Goal: Task Accomplishment & Management: Complete application form

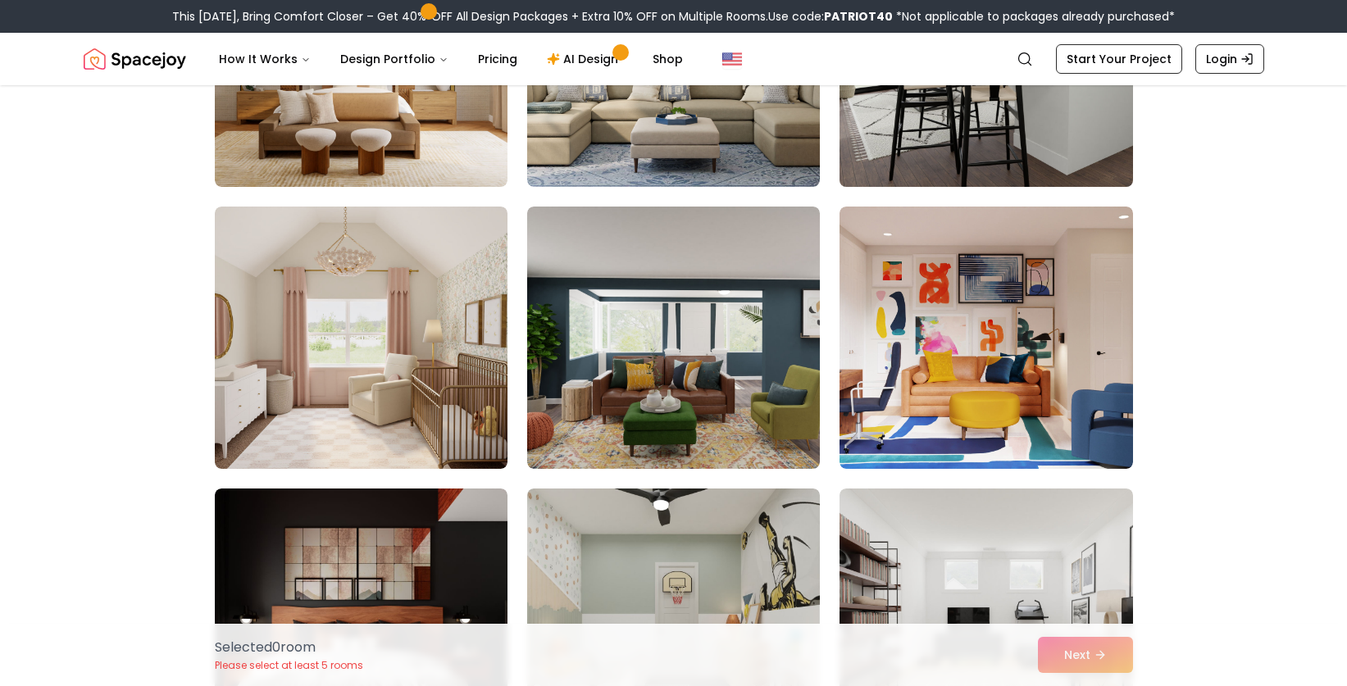
scroll to position [299, 0]
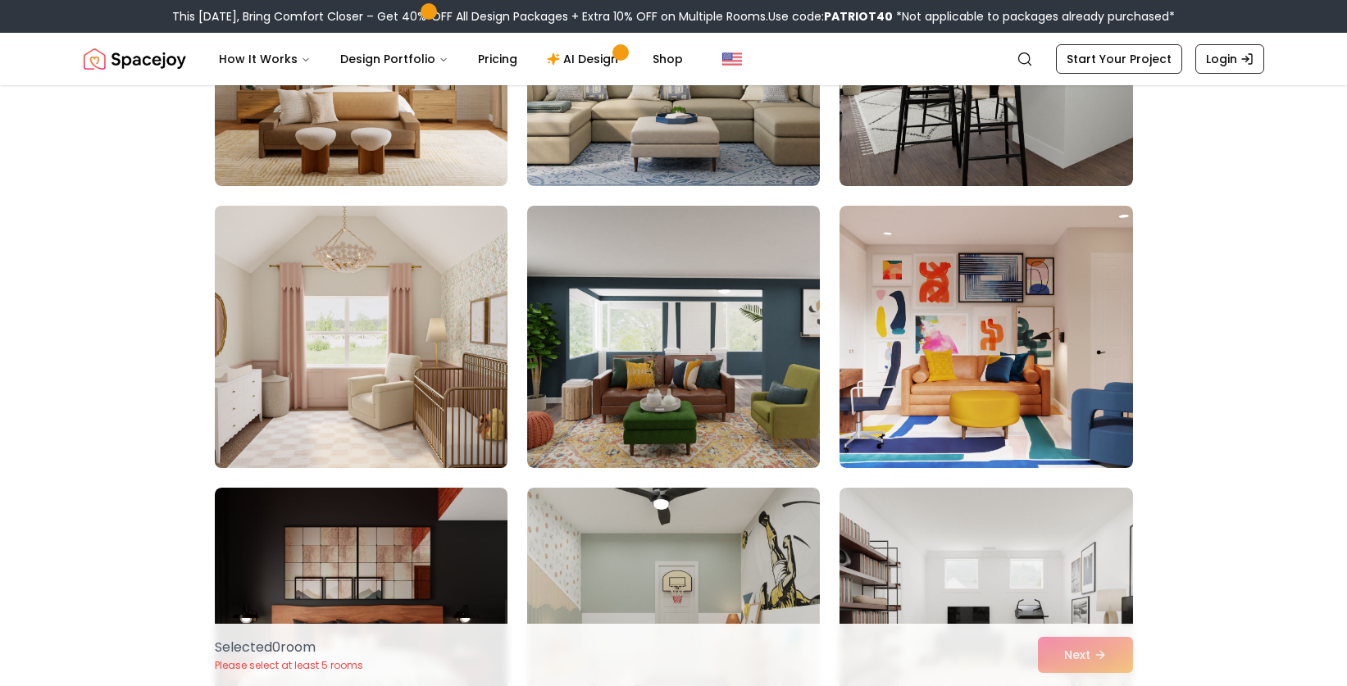
click at [423, 408] on img at bounding box center [361, 337] width 308 height 276
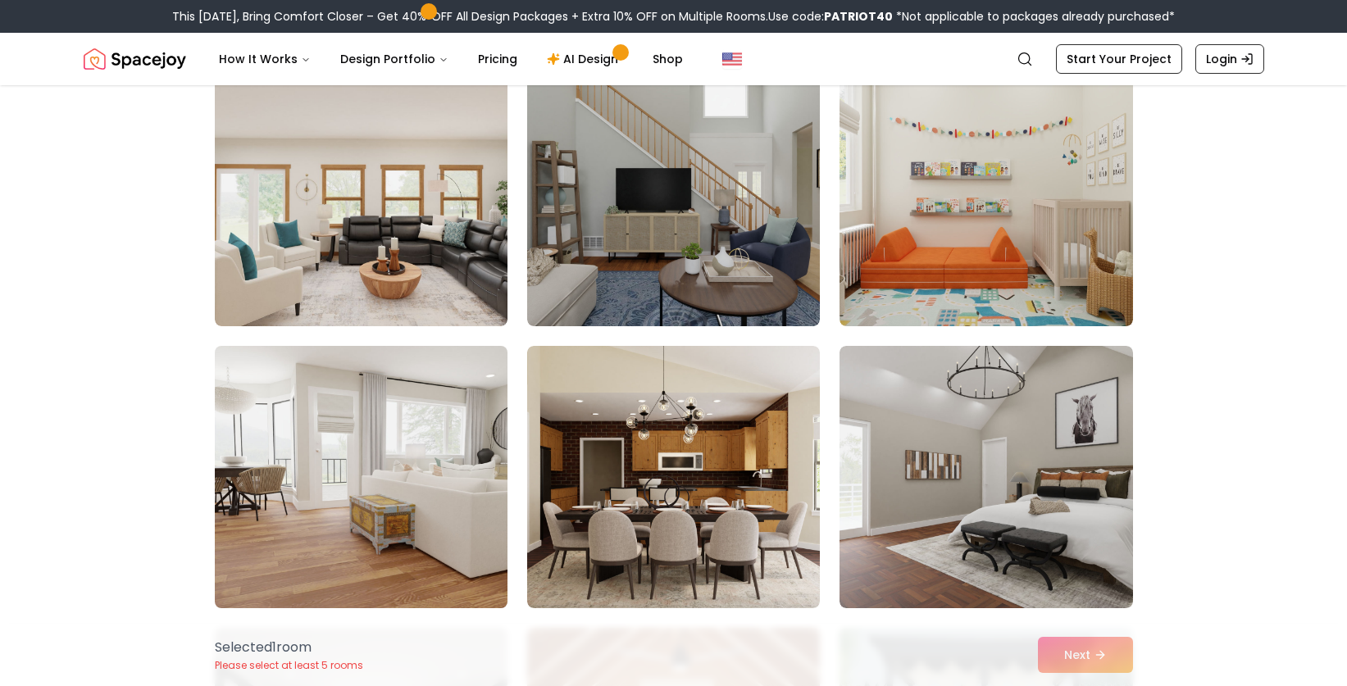
scroll to position [1069, 0]
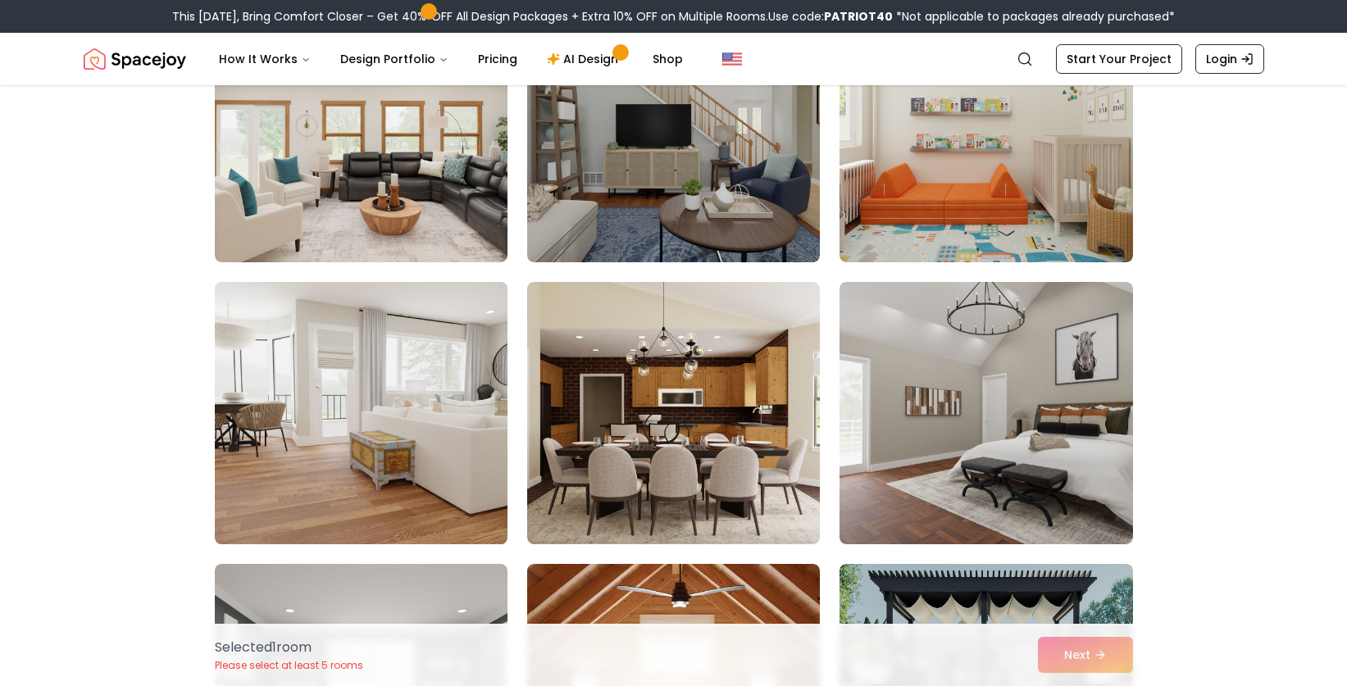
click at [401, 464] on img at bounding box center [361, 414] width 308 height 276
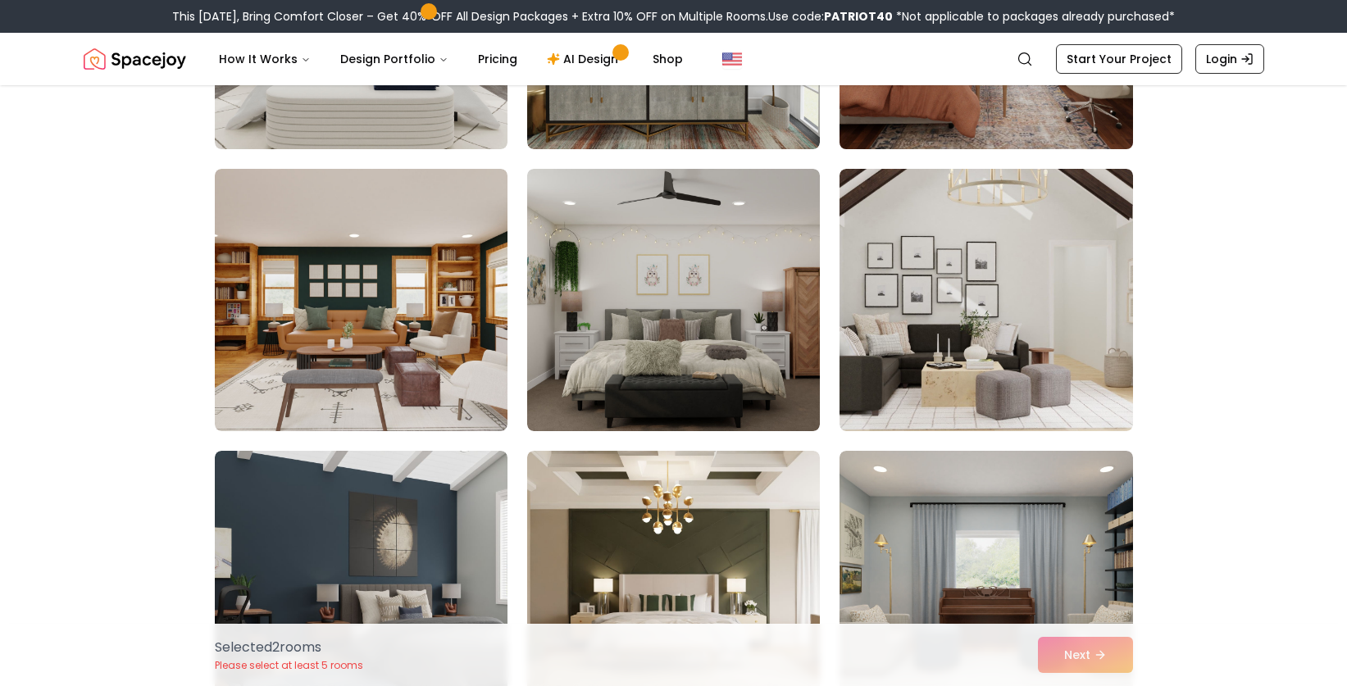
scroll to position [2320, 0]
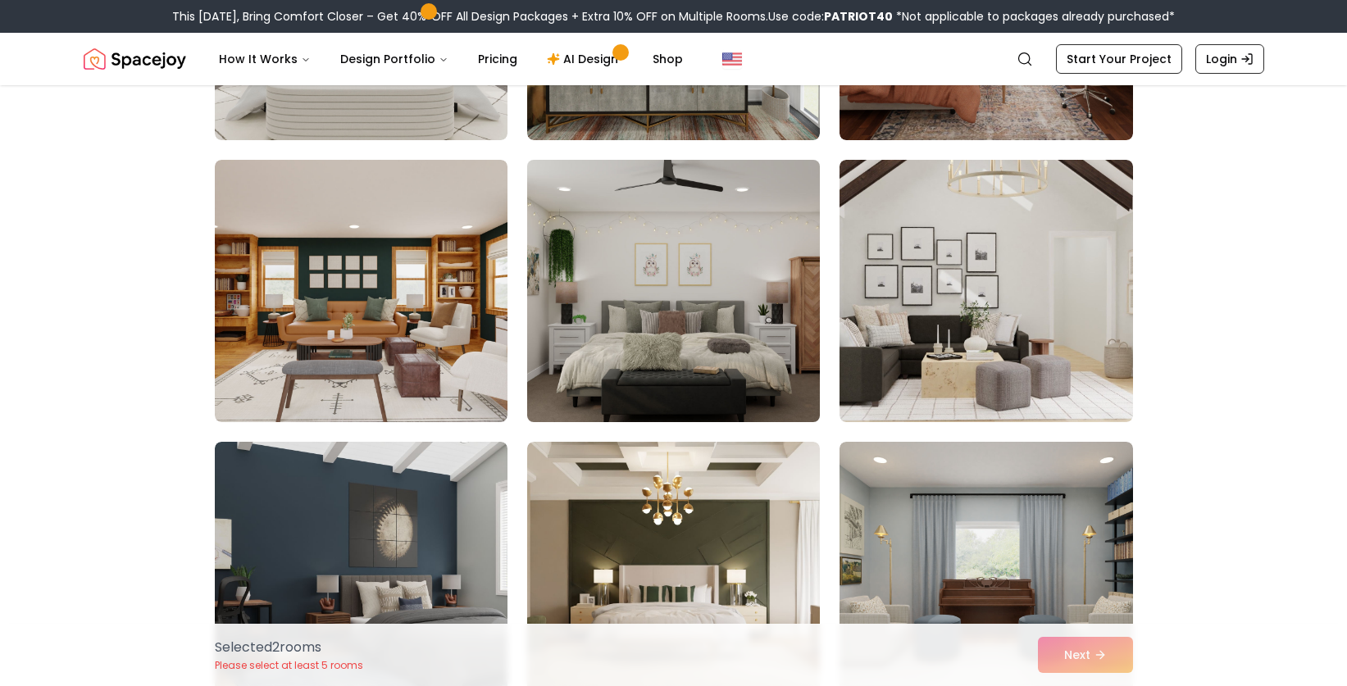
drag, startPoint x: 688, startPoint y: 329, endPoint x: 705, endPoint y: 326, distance: 16.6
click at [688, 329] on img at bounding box center [674, 291] width 308 height 276
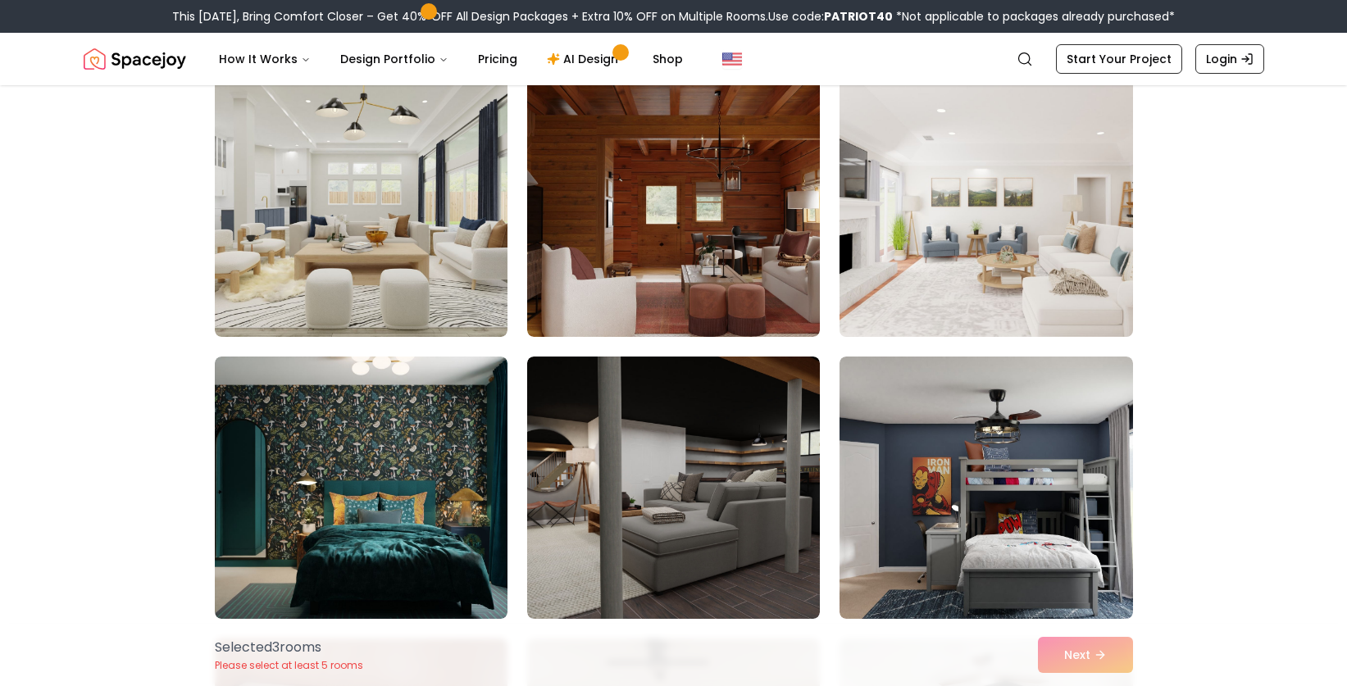
scroll to position [2968, 0]
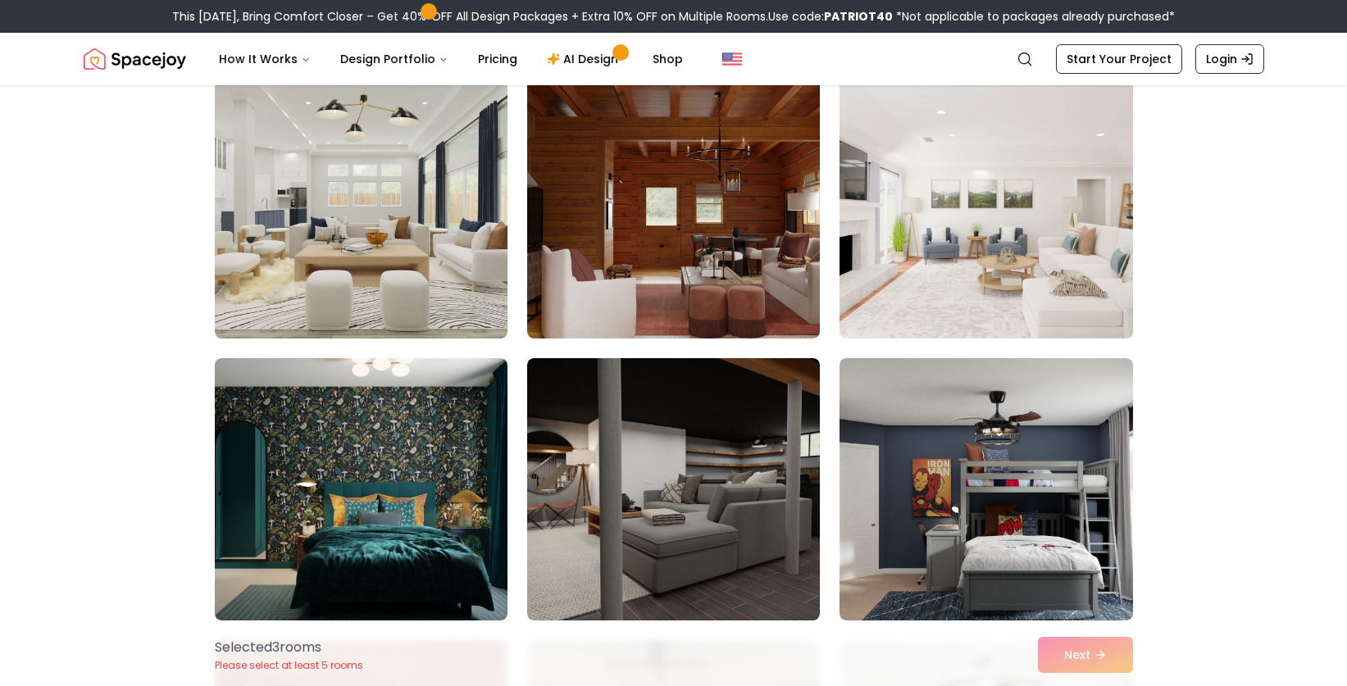
click at [997, 250] on img at bounding box center [986, 208] width 308 height 276
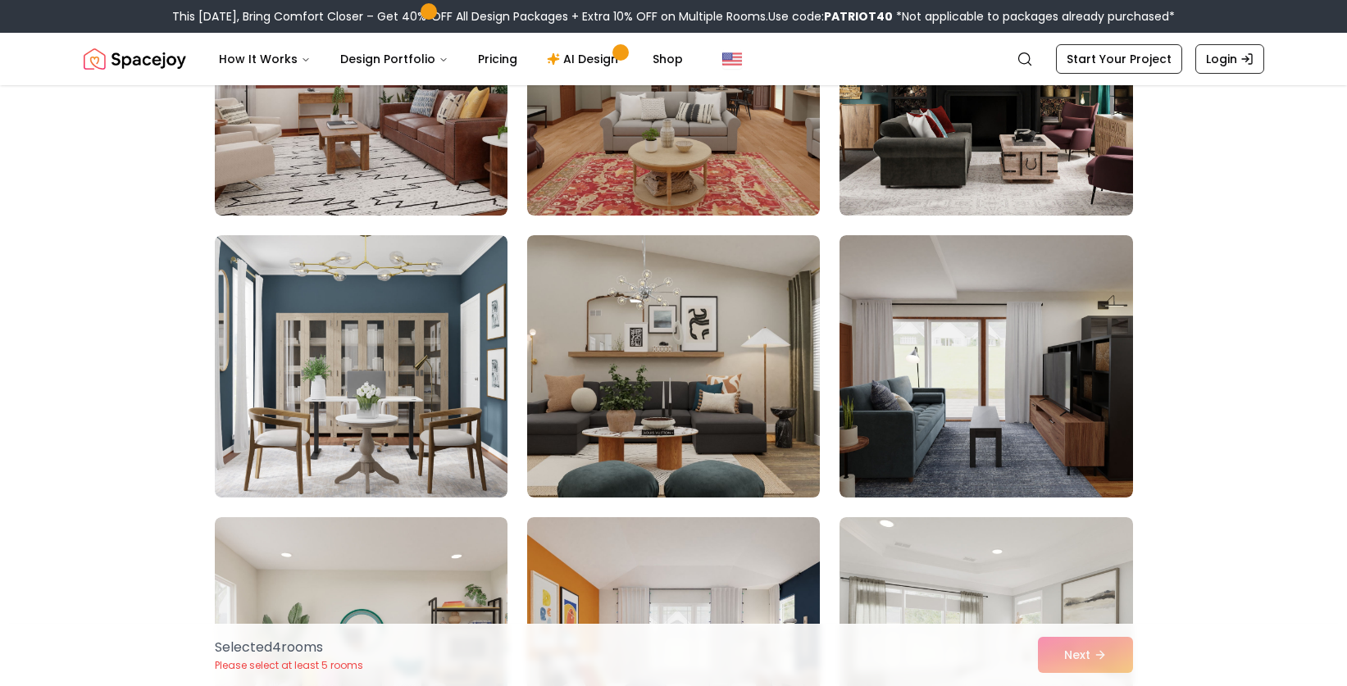
scroll to position [3658, 0]
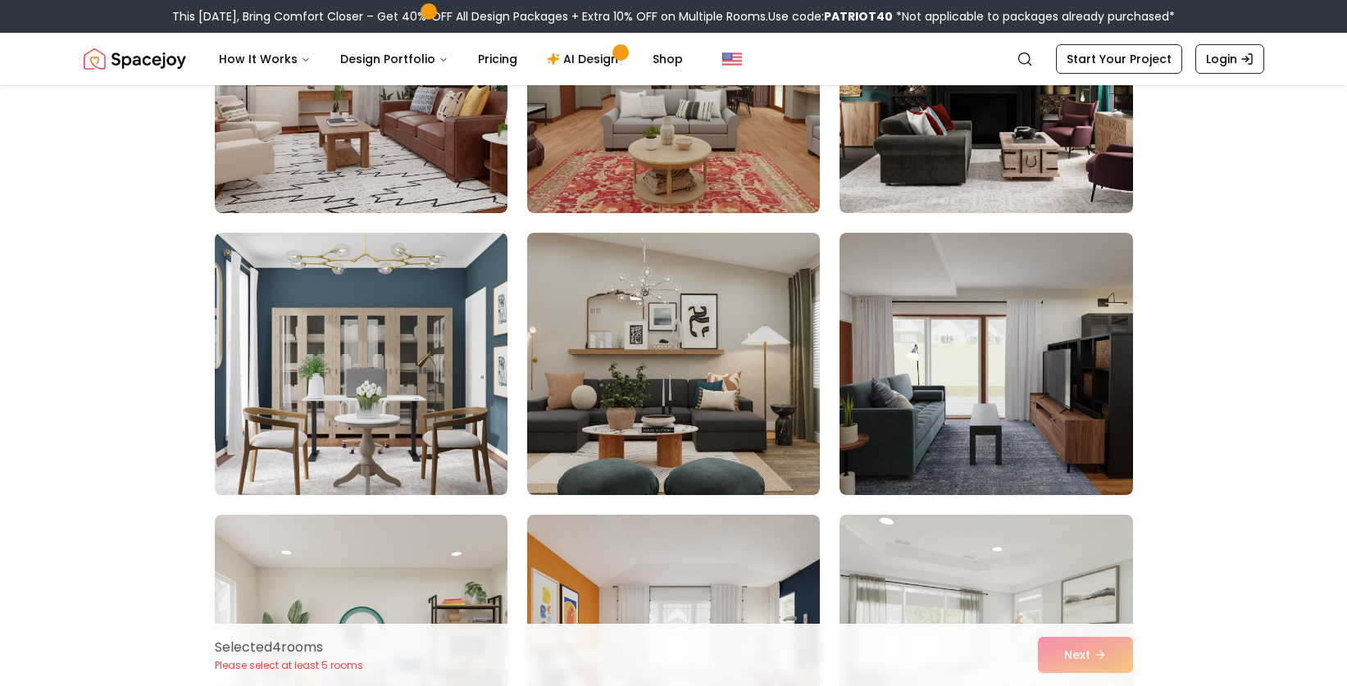
click at [395, 407] on img at bounding box center [361, 364] width 308 height 276
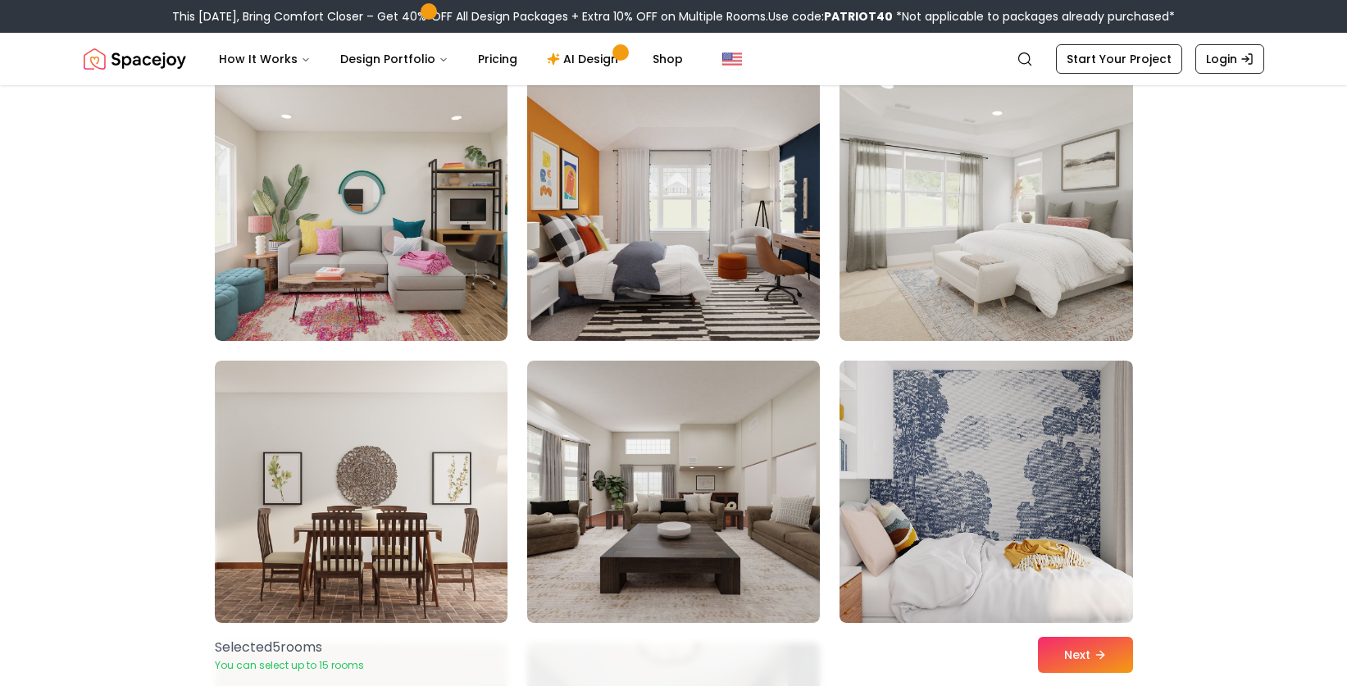
scroll to position [4127, 0]
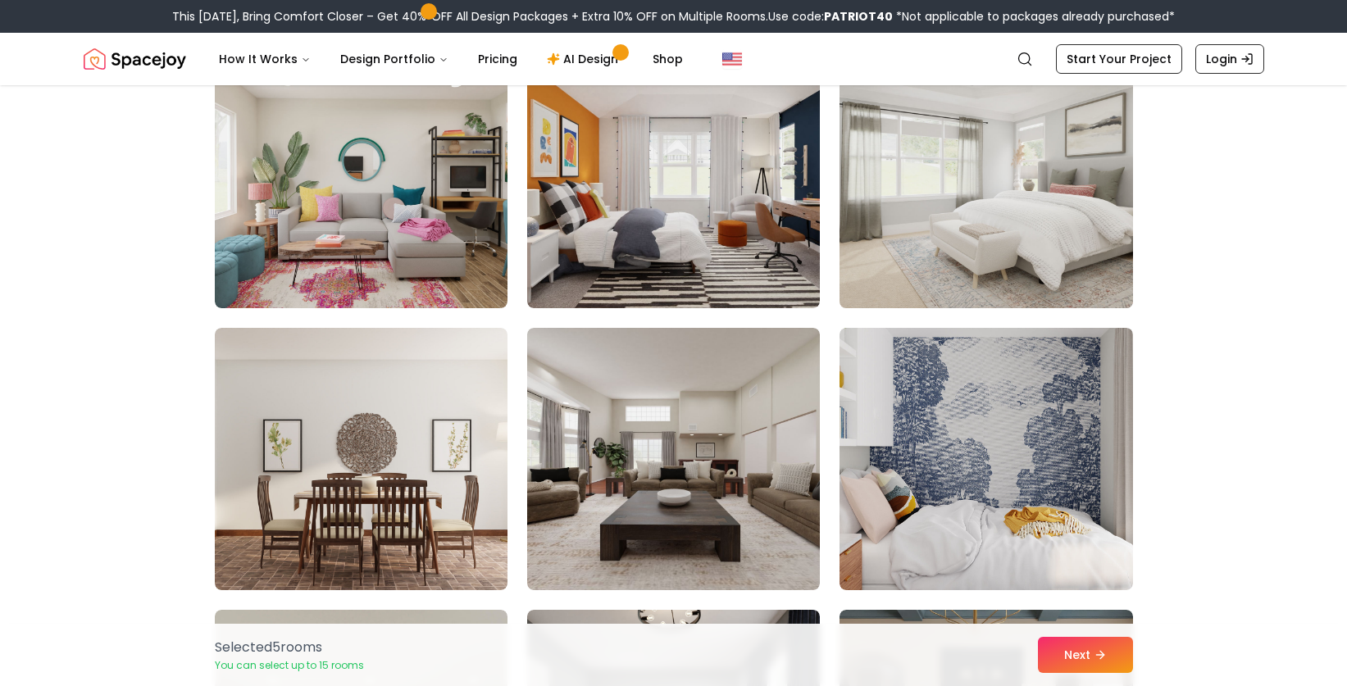
click at [959, 263] on img at bounding box center [986, 177] width 308 height 276
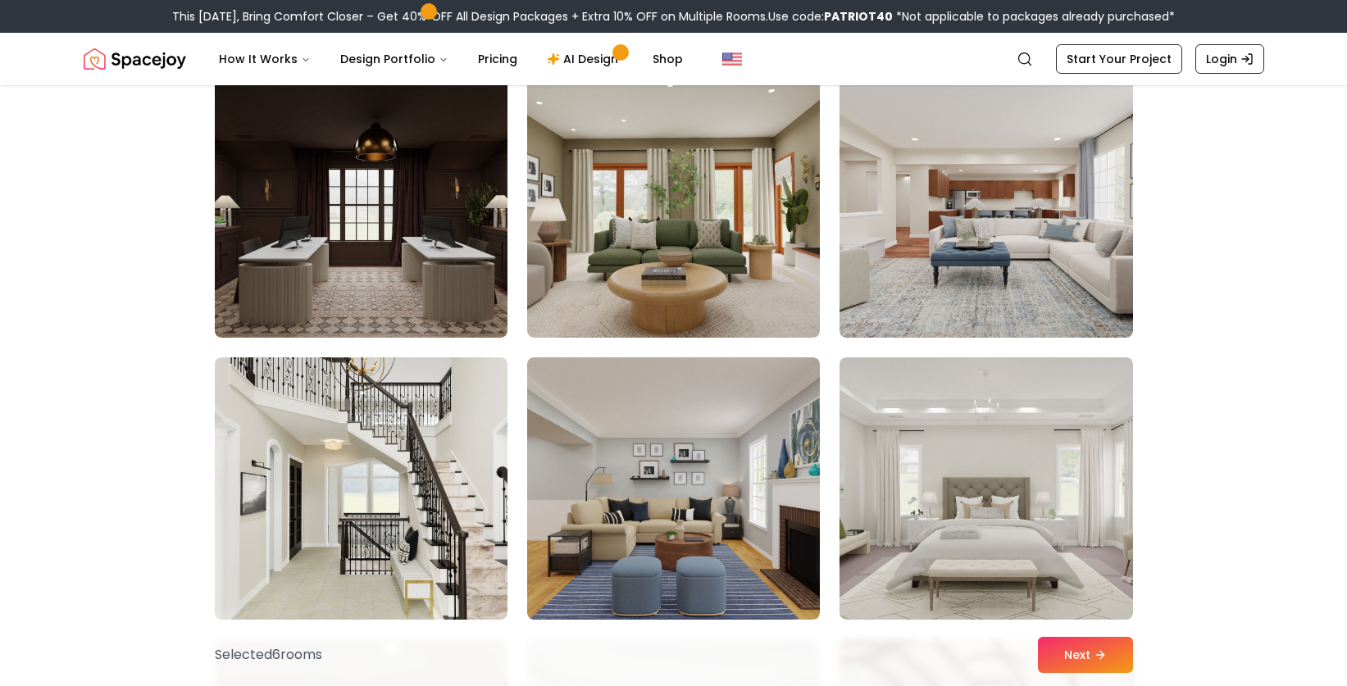
scroll to position [4945, 0]
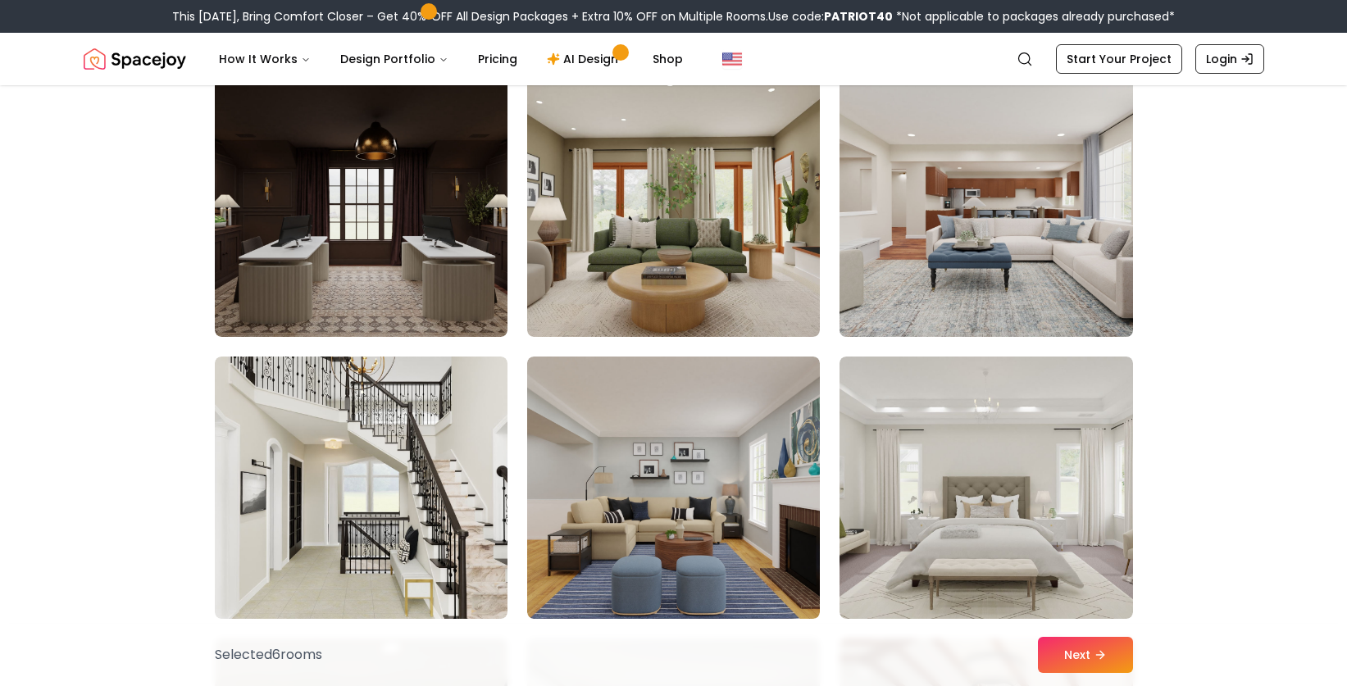
click at [983, 267] on img at bounding box center [986, 206] width 308 height 276
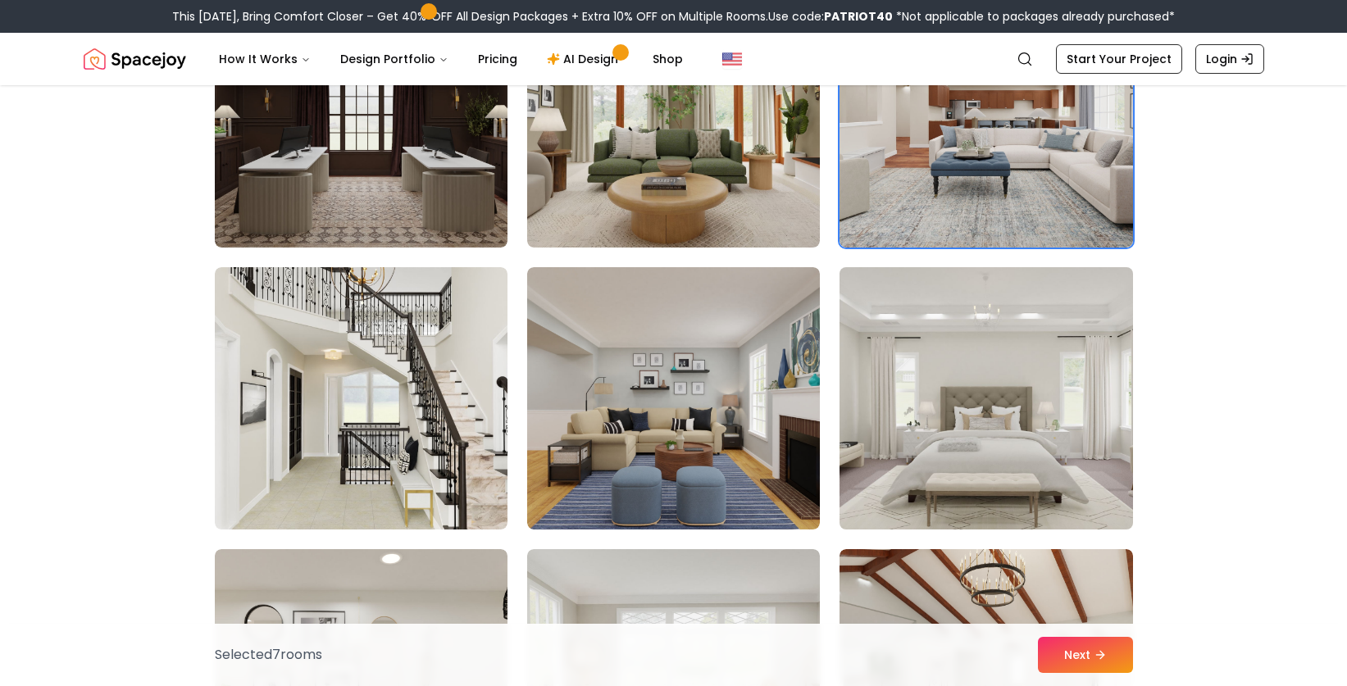
scroll to position [5041, 0]
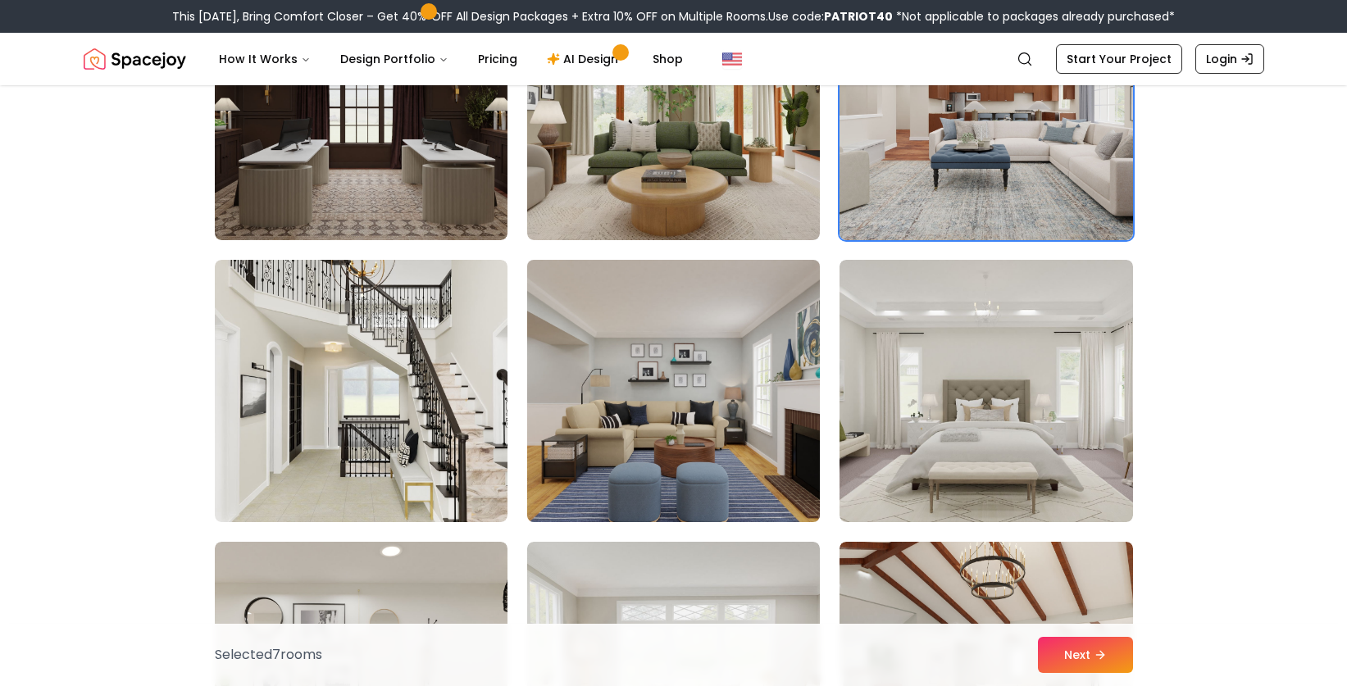
click at [738, 450] on img at bounding box center [674, 391] width 308 height 276
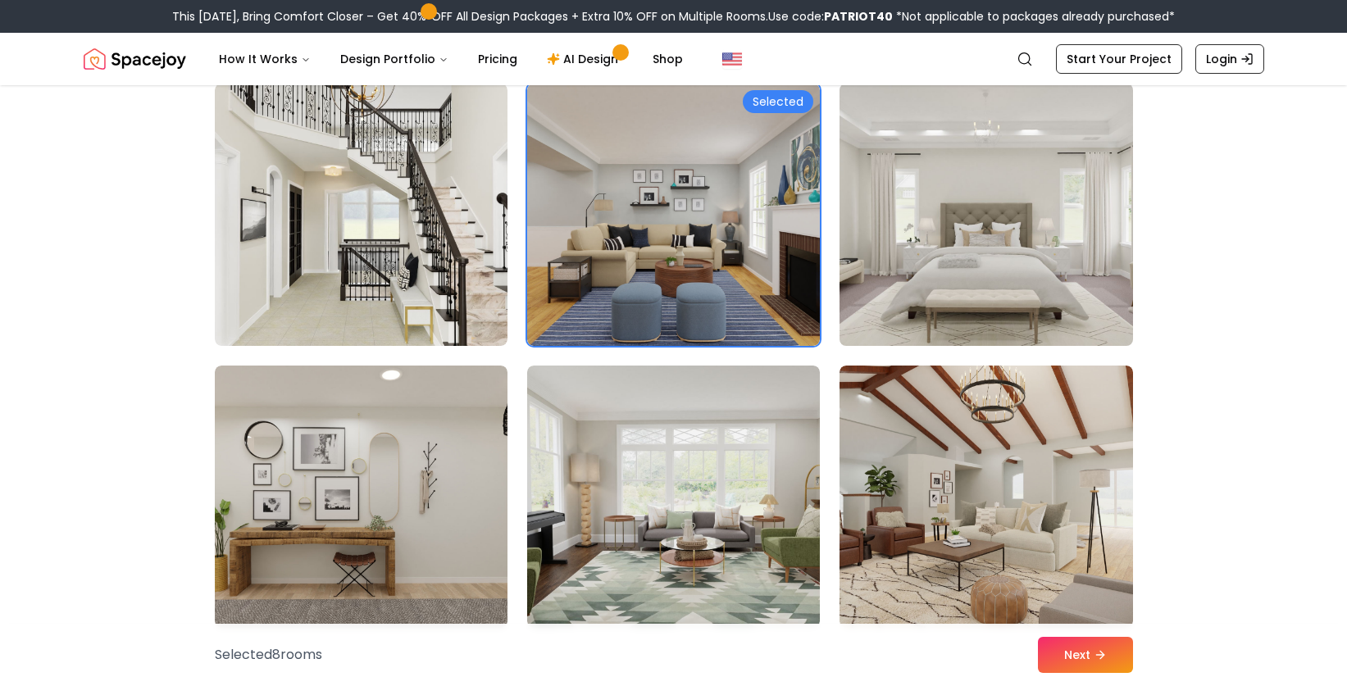
scroll to position [5223, 0]
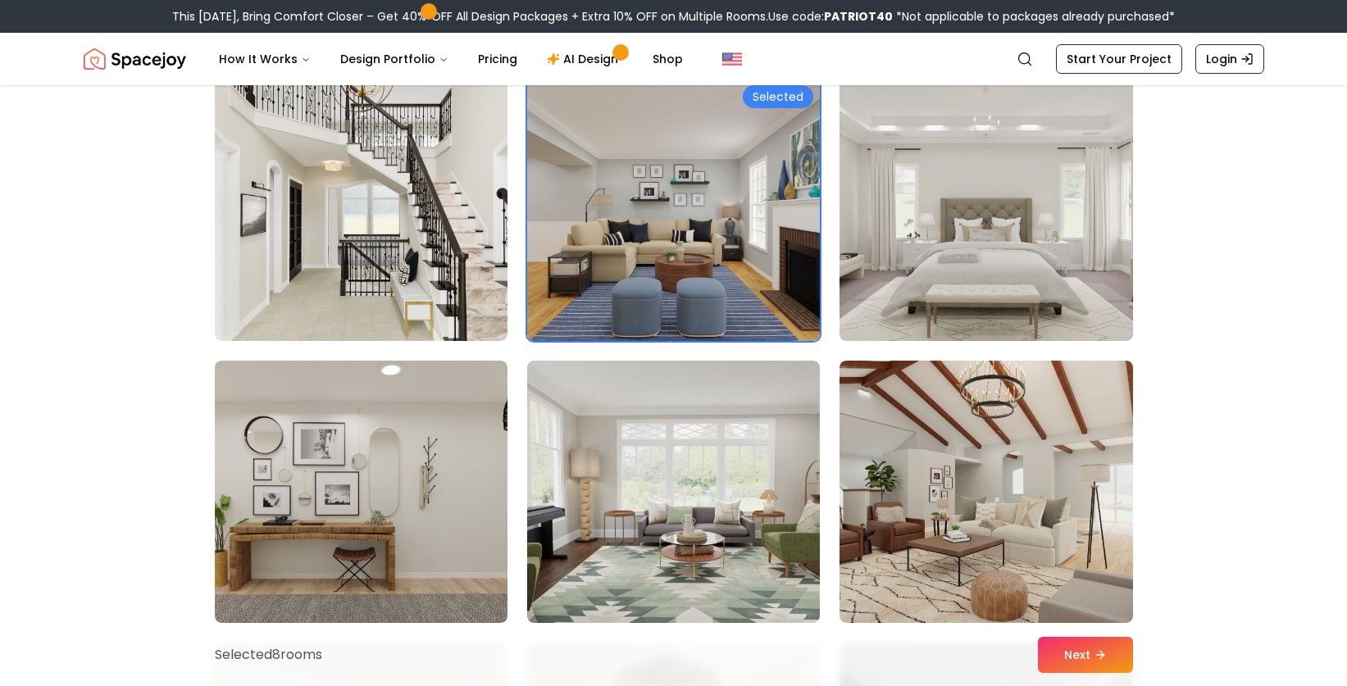
click at [1007, 283] on img at bounding box center [986, 210] width 308 height 276
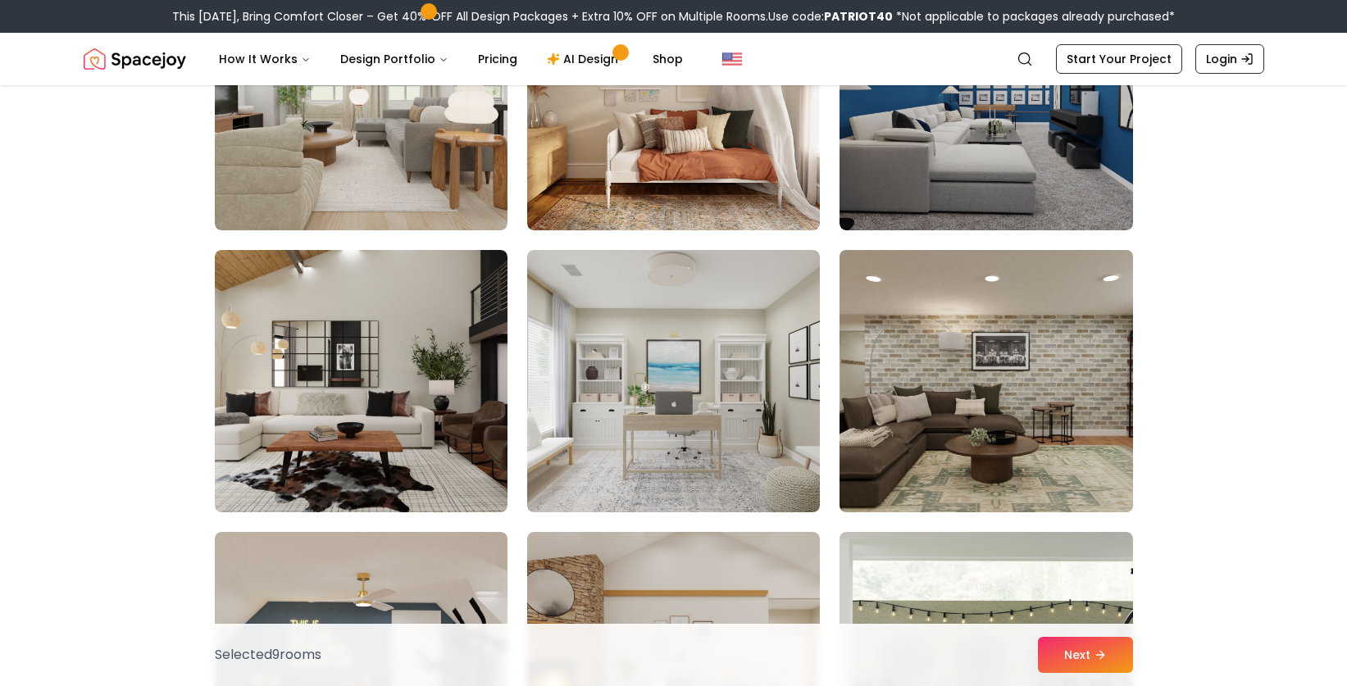
scroll to position [5912, 0]
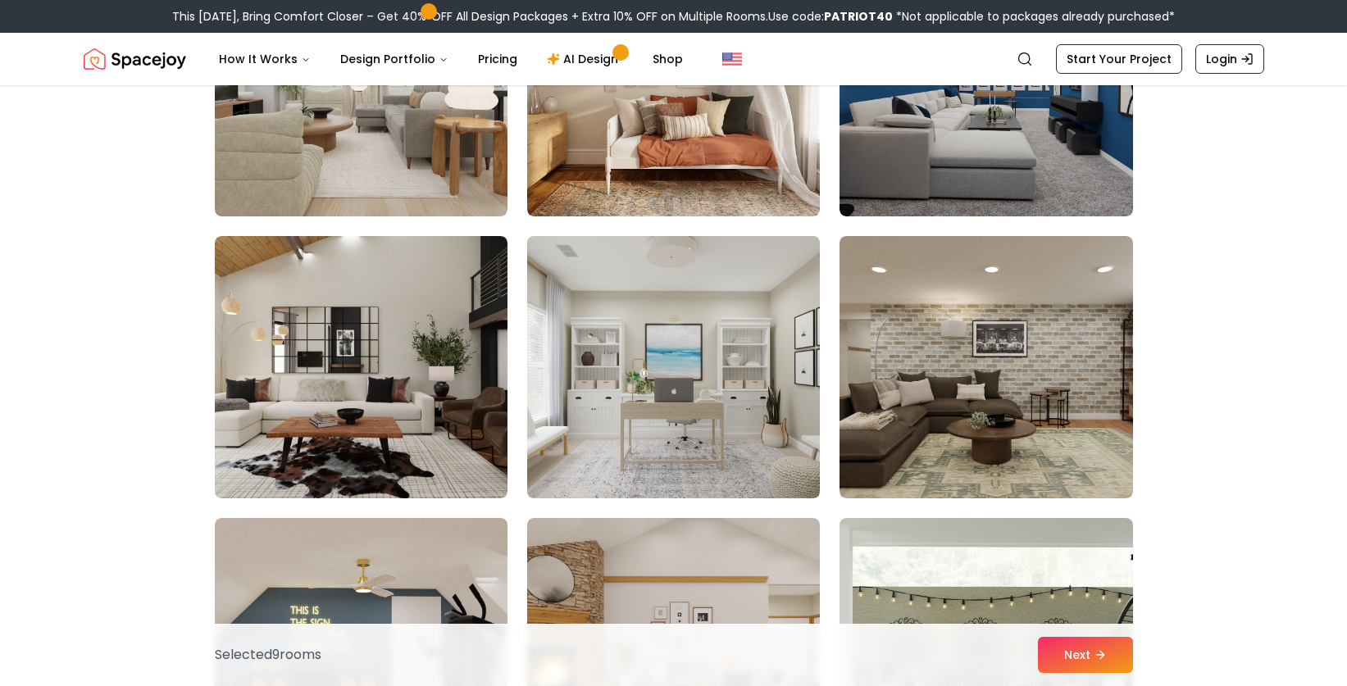
click at [722, 433] on img at bounding box center [674, 368] width 308 height 276
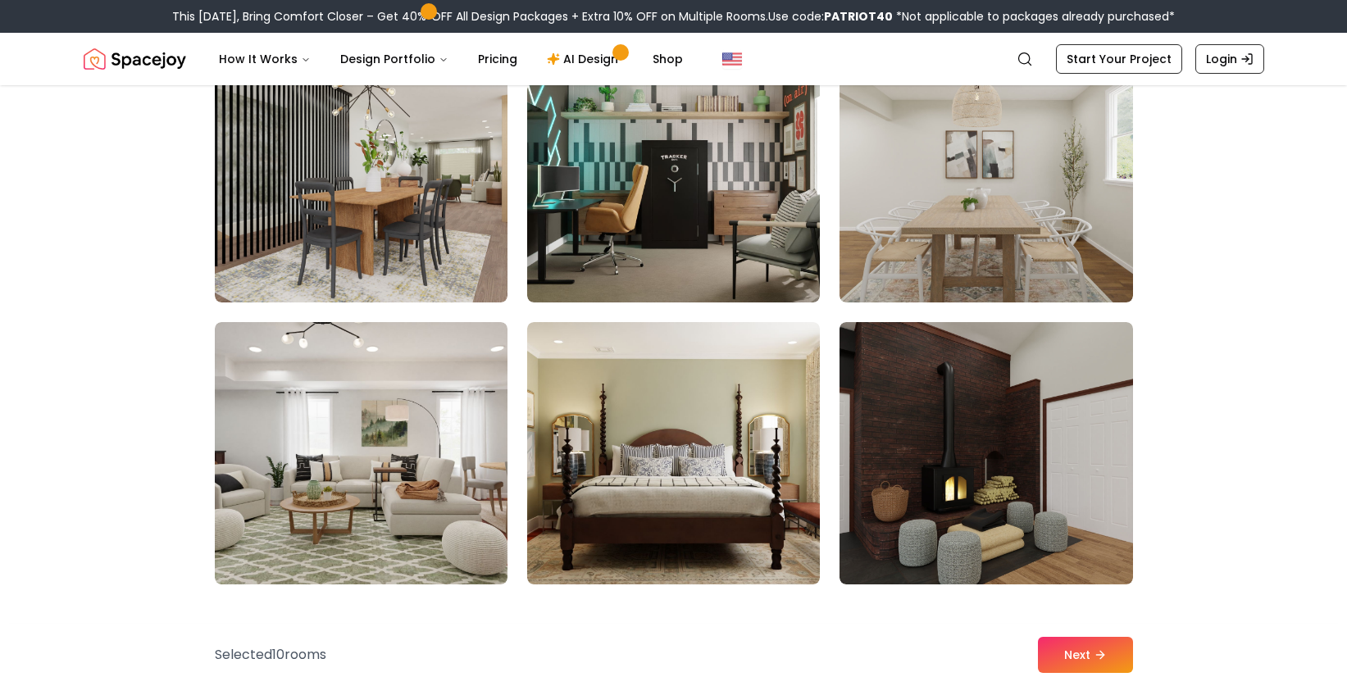
scroll to position [8154, 0]
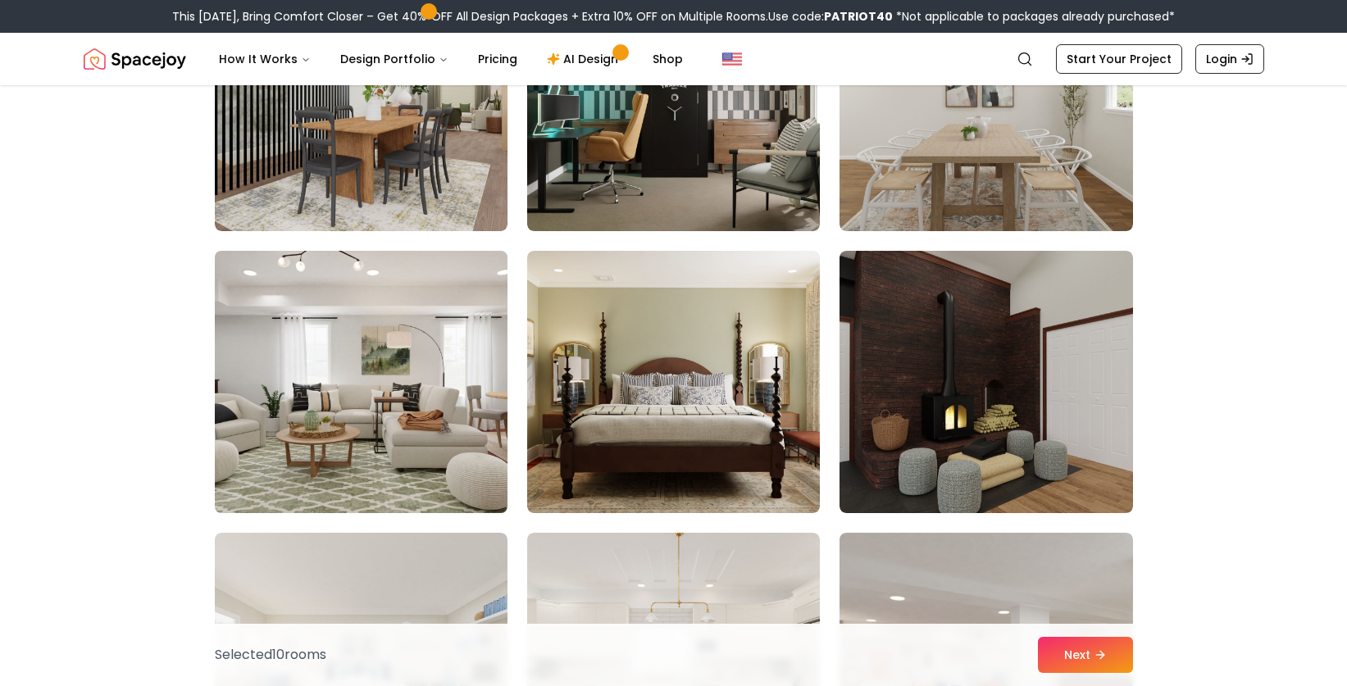
click at [438, 460] on img at bounding box center [361, 382] width 308 height 276
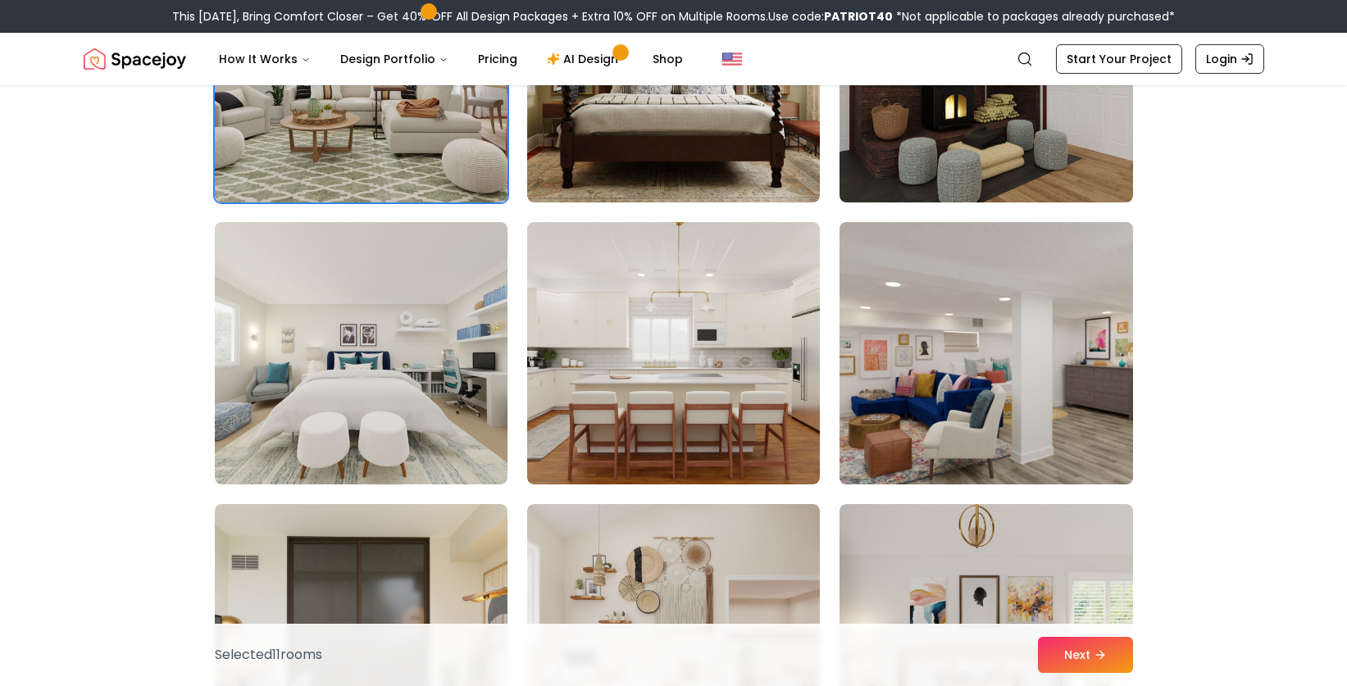
scroll to position [8473, 0]
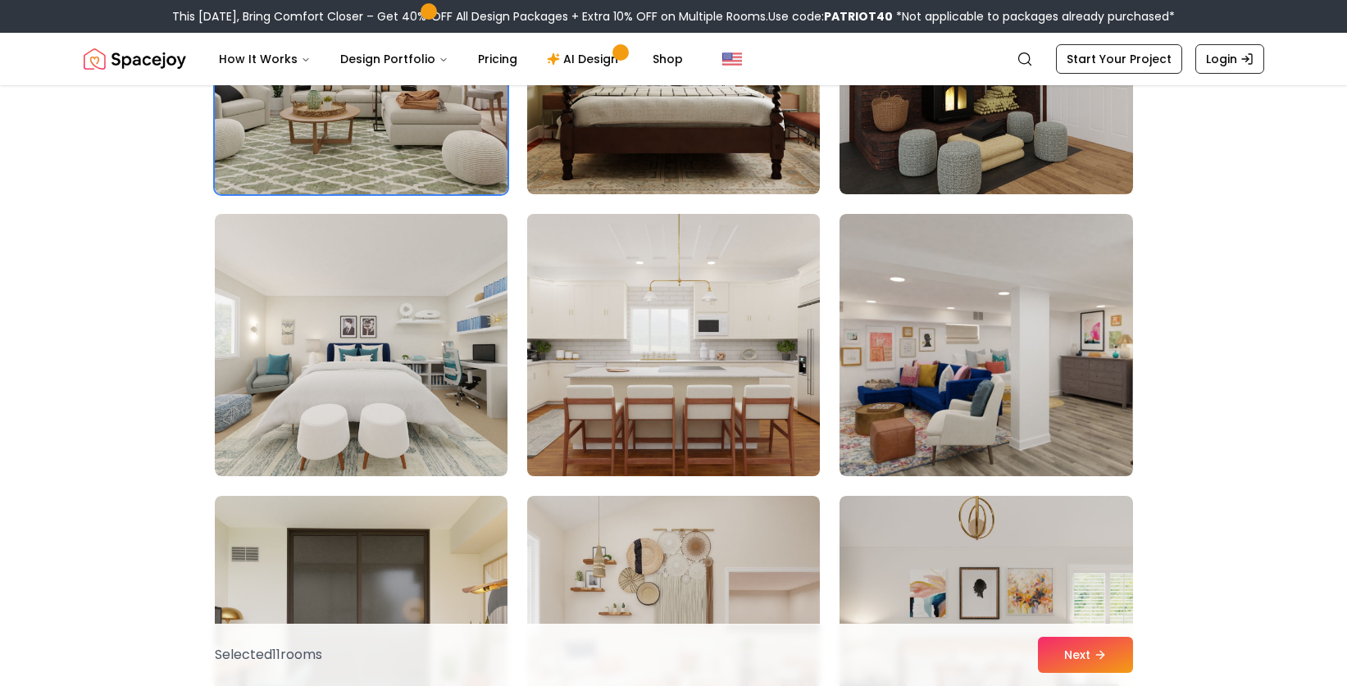
click at [730, 409] on img at bounding box center [674, 345] width 308 height 276
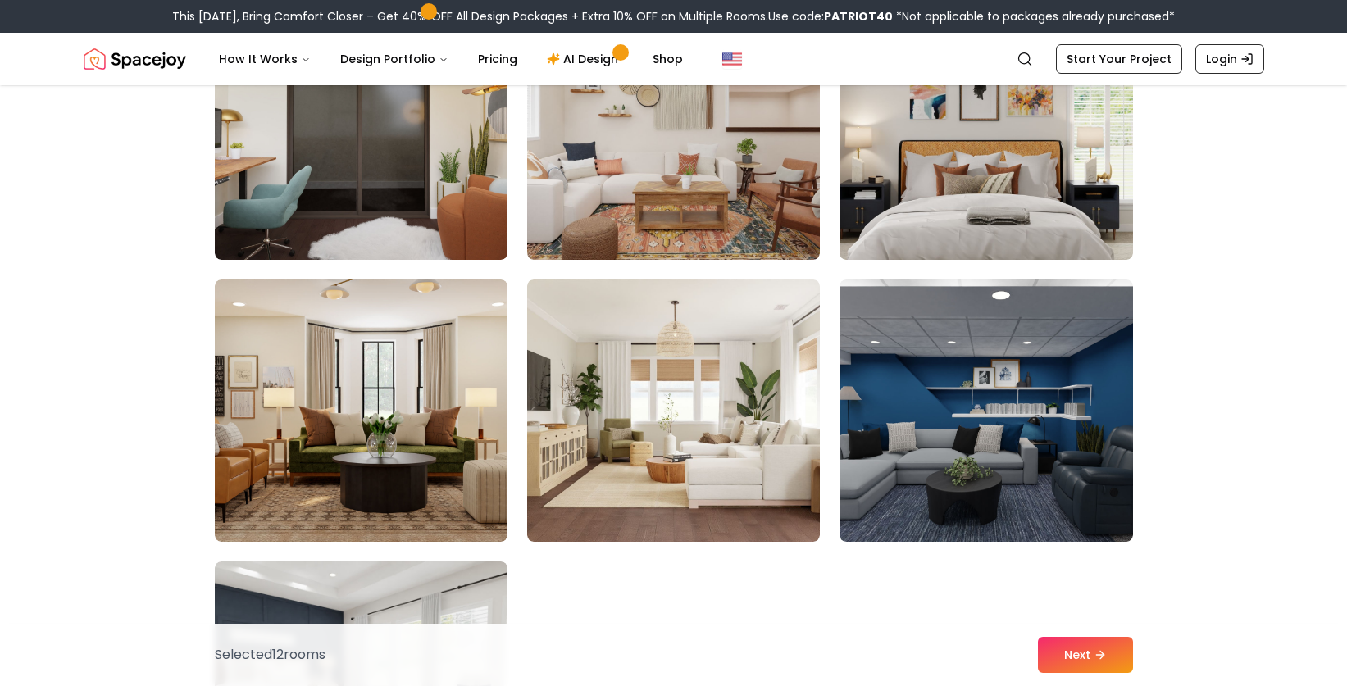
scroll to position [8975, 0]
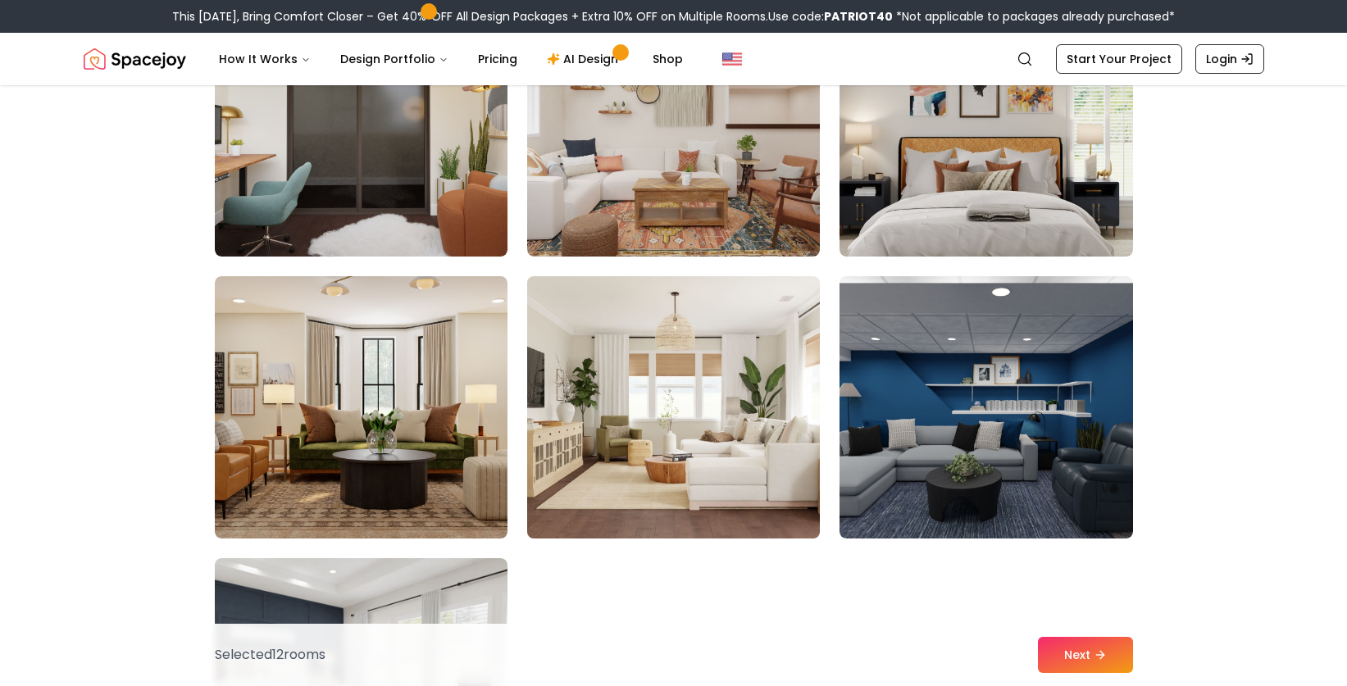
click at [695, 426] on img at bounding box center [674, 408] width 308 height 276
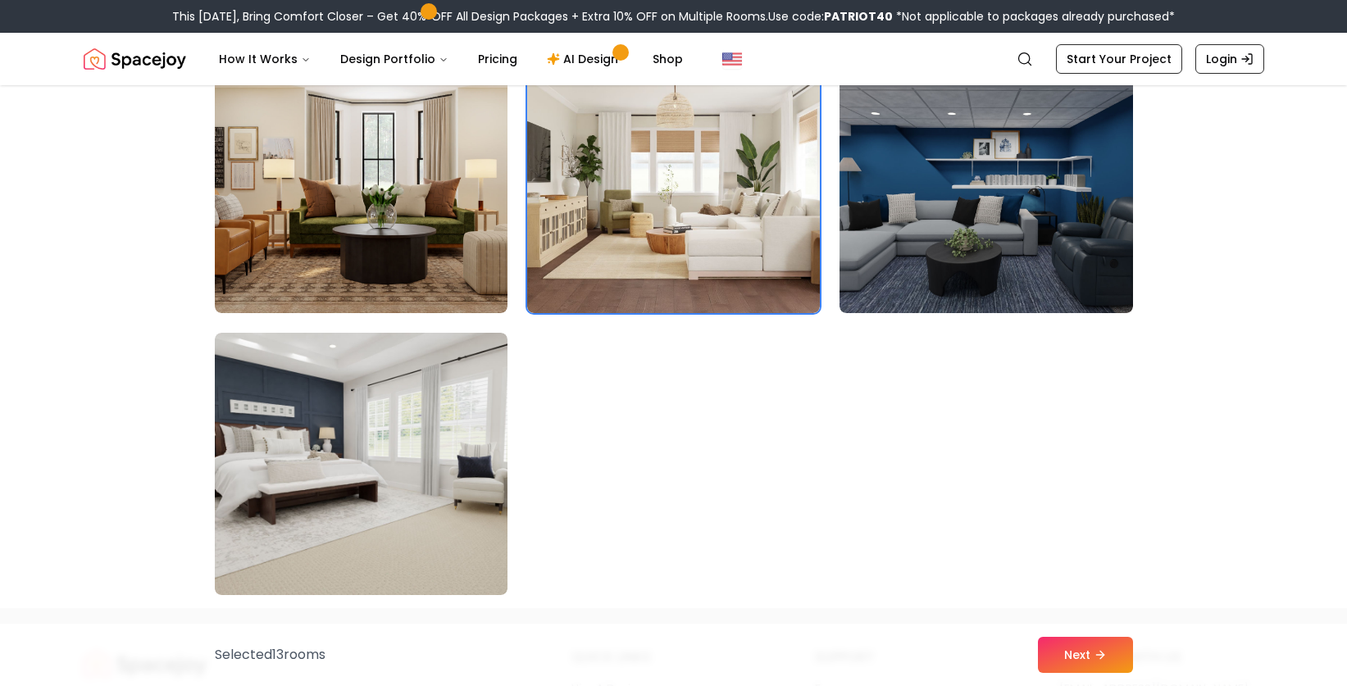
scroll to position [9195, 0]
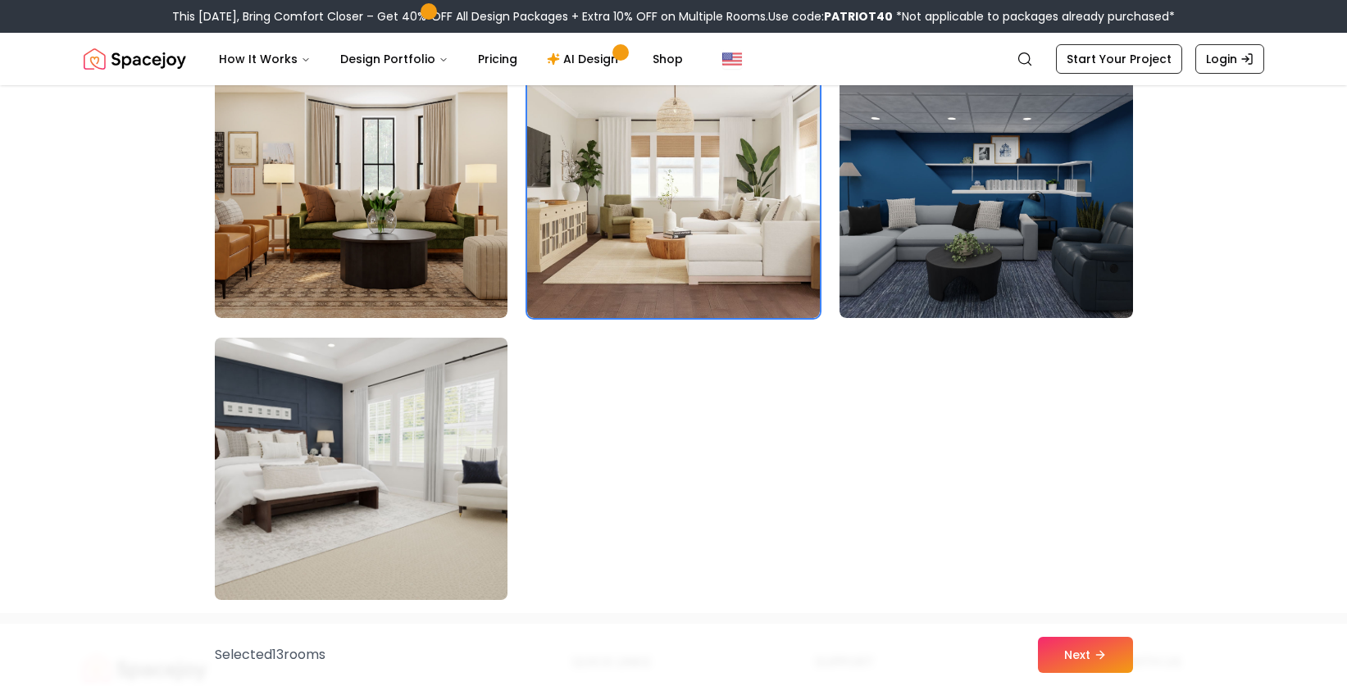
click at [399, 526] on img at bounding box center [361, 469] width 308 height 276
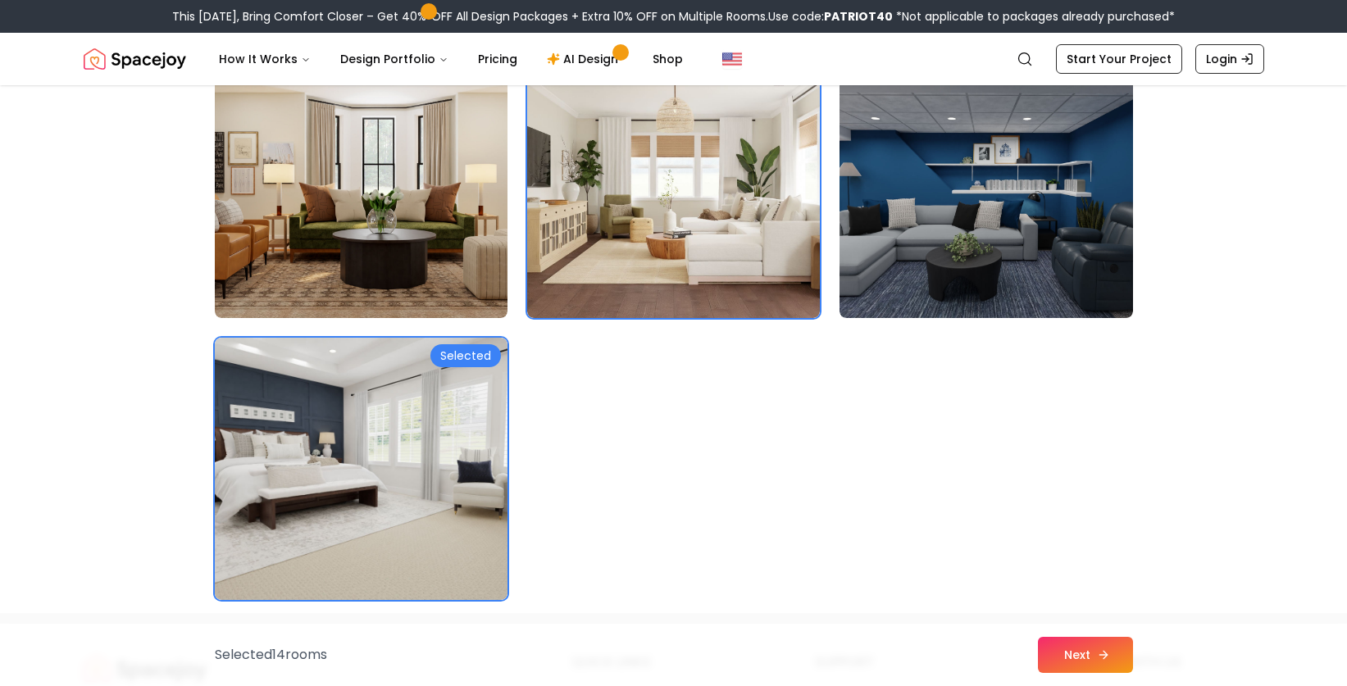
click at [1072, 654] on button "Next" at bounding box center [1085, 655] width 95 height 36
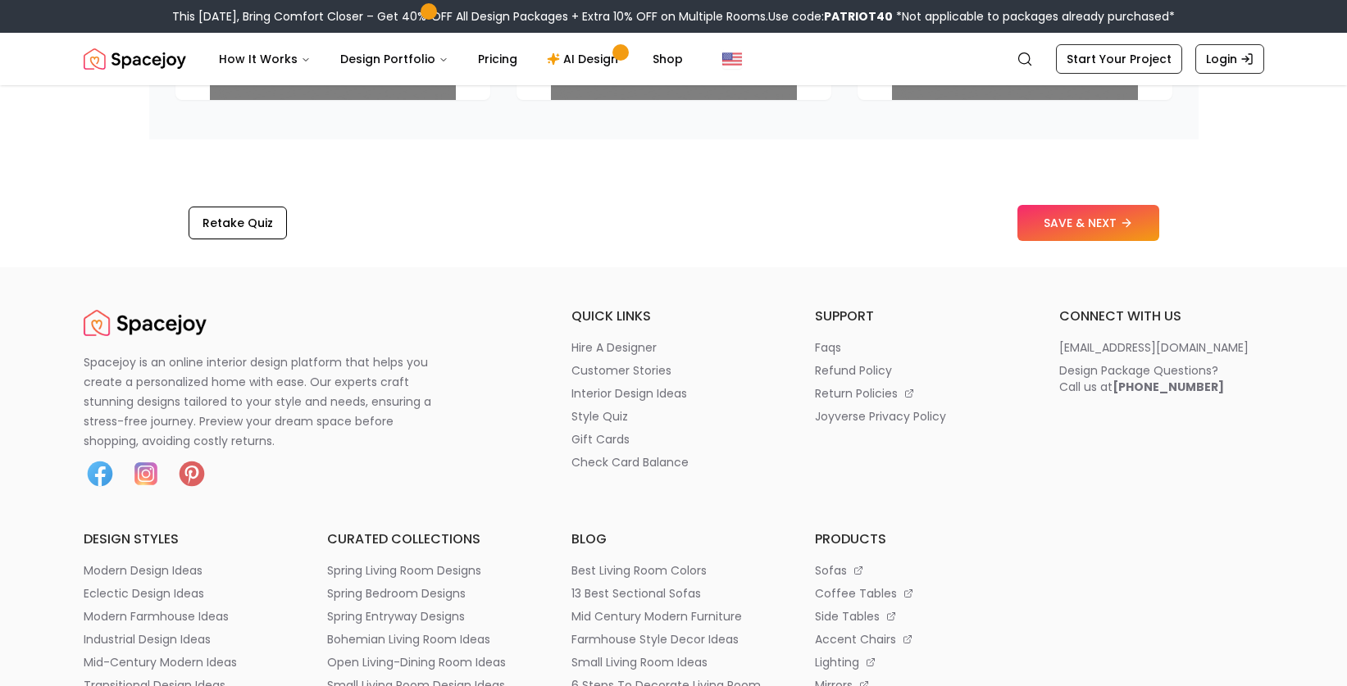
scroll to position [2740, 0]
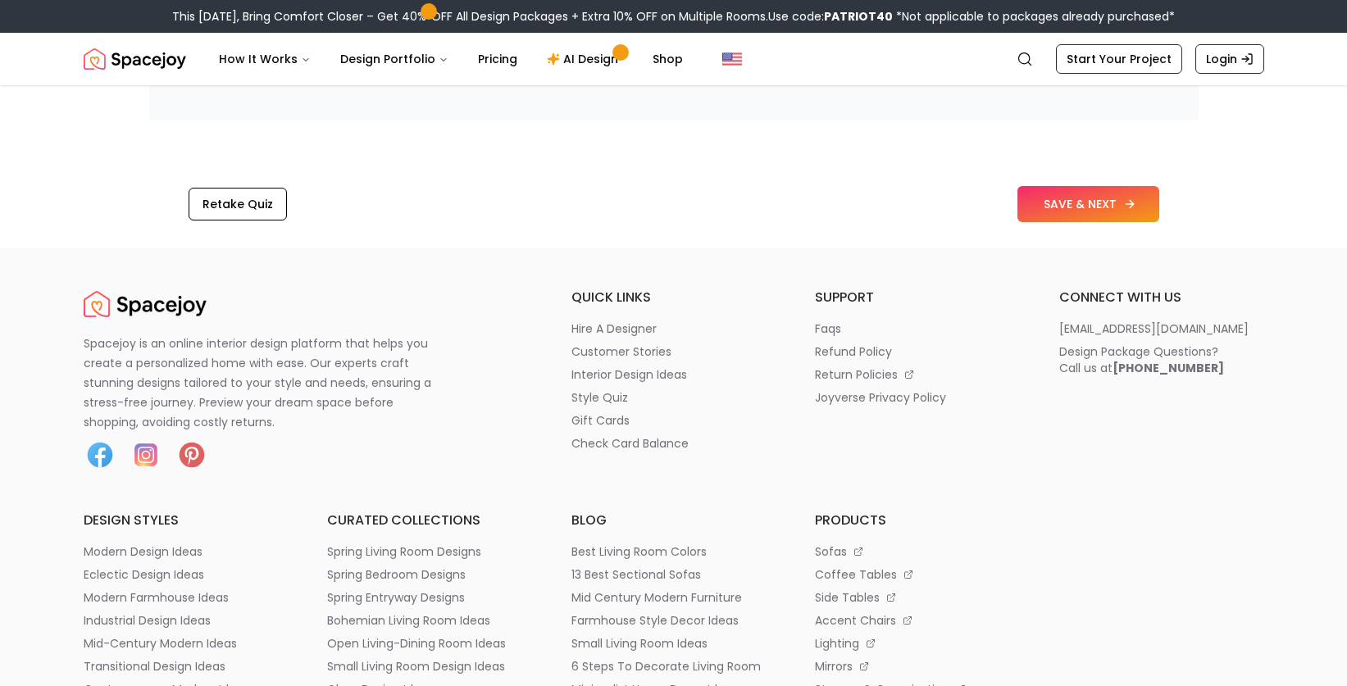
click at [1097, 203] on button "SAVE & NEXT" at bounding box center [1089, 204] width 142 height 36
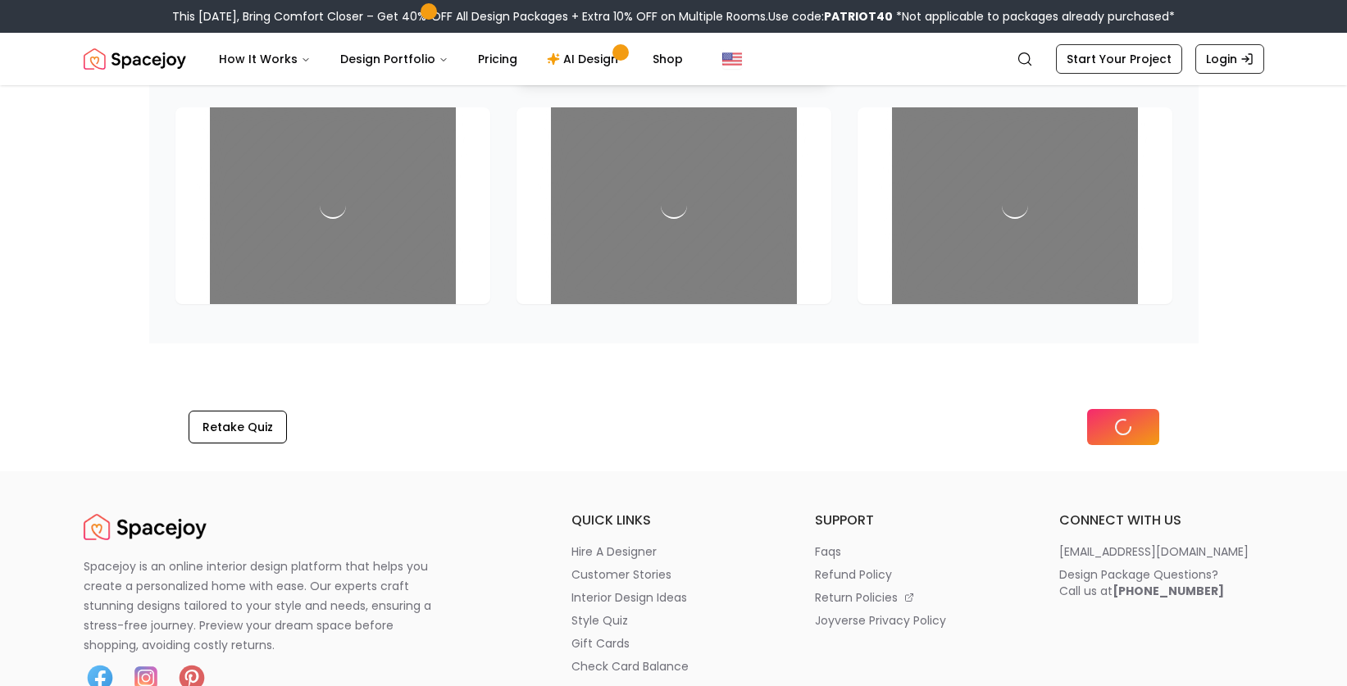
scroll to position [2294, 0]
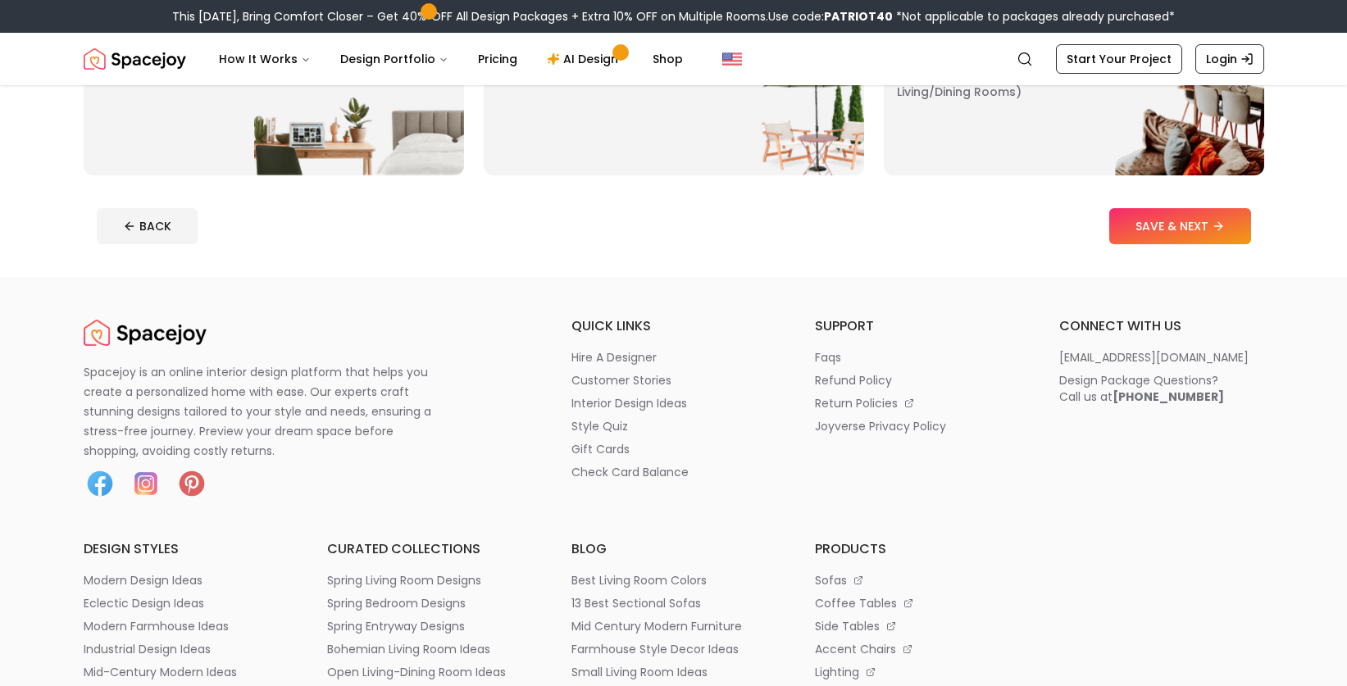
scroll to position [526, 0]
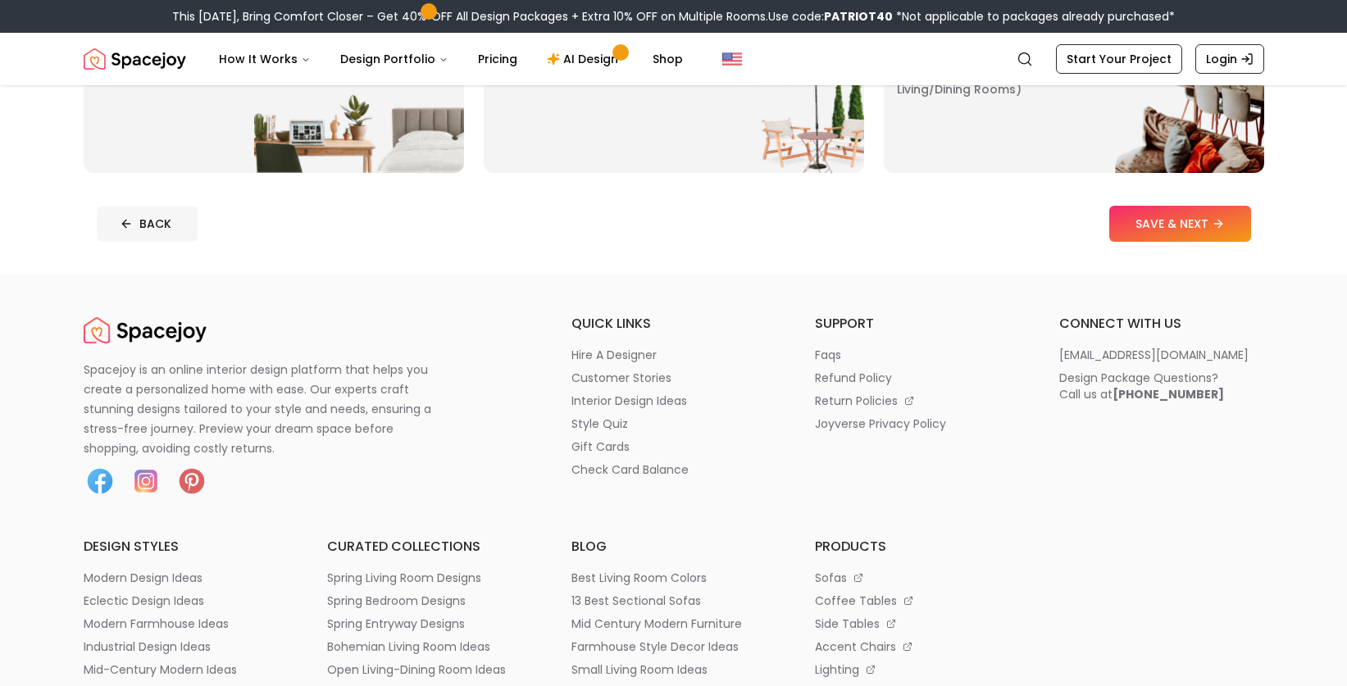
click at [158, 226] on button "BACK" at bounding box center [147, 224] width 101 height 36
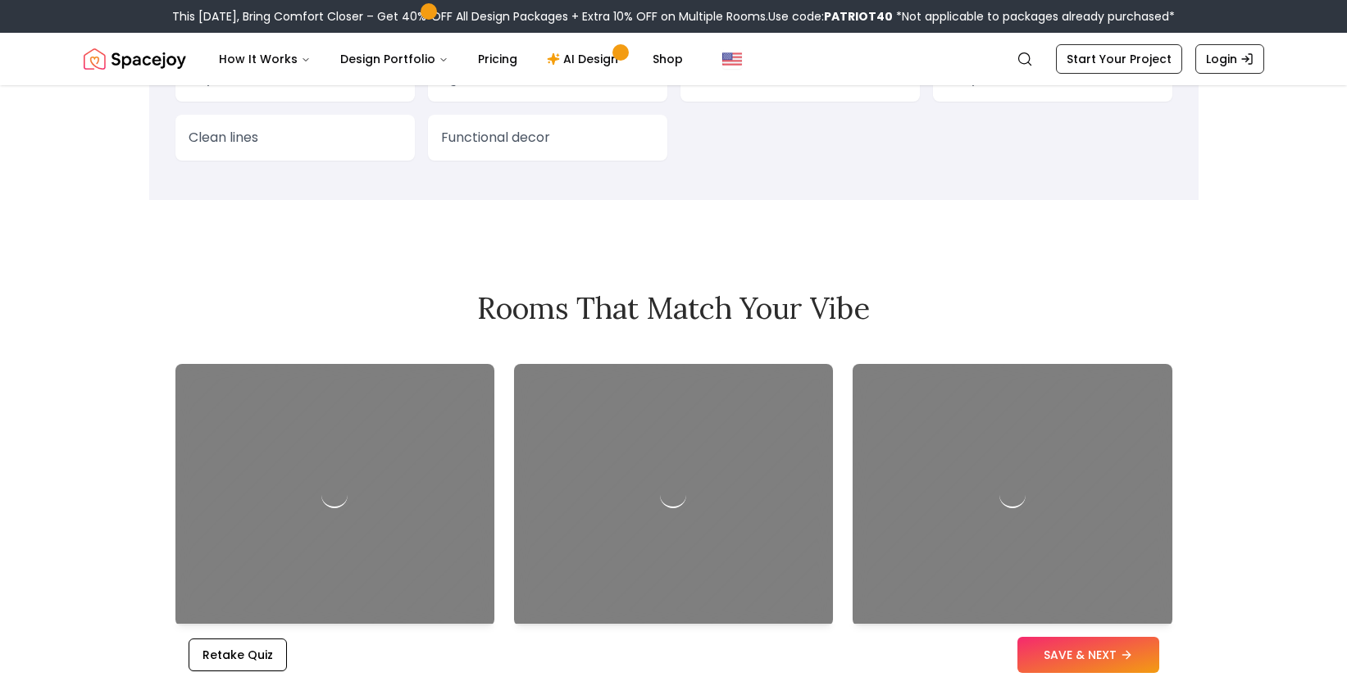
scroll to position [1536, 0]
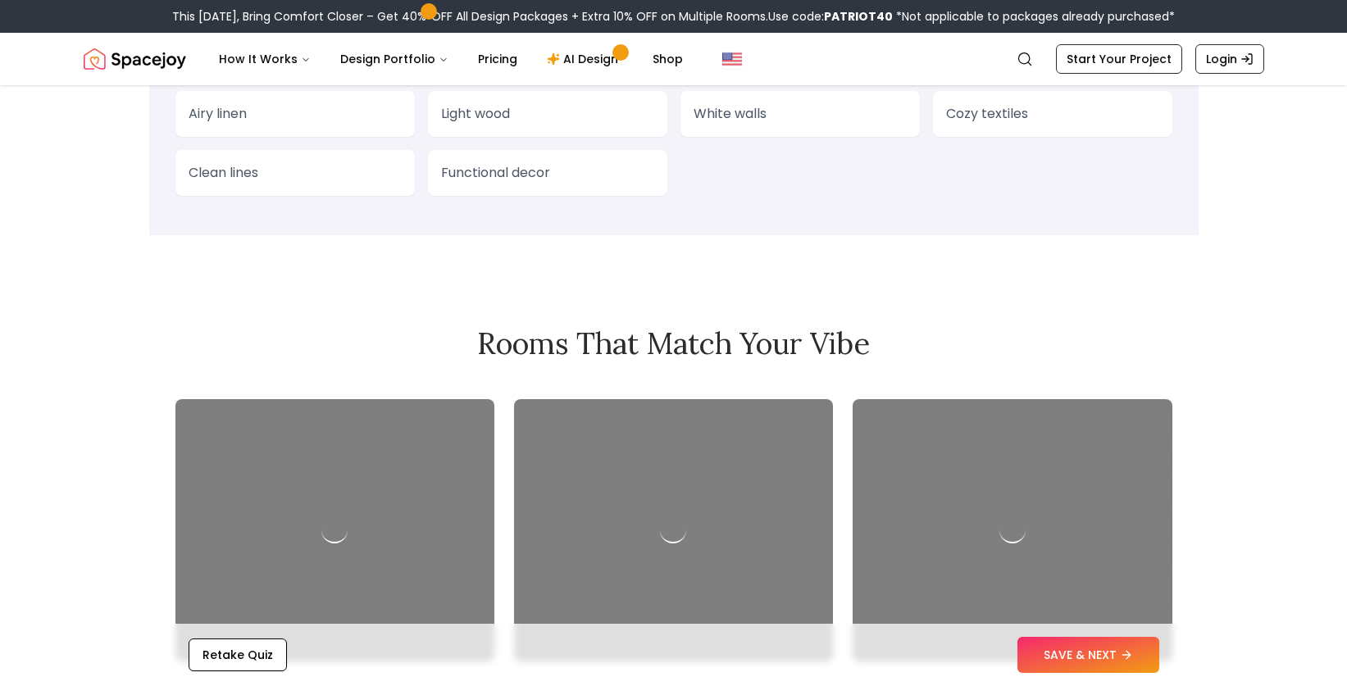
click at [324, 544] on div at bounding box center [335, 530] width 319 height 262
click at [327, 540] on div at bounding box center [335, 531] width 36 height 36
